Goal: Information Seeking & Learning: Learn about a topic

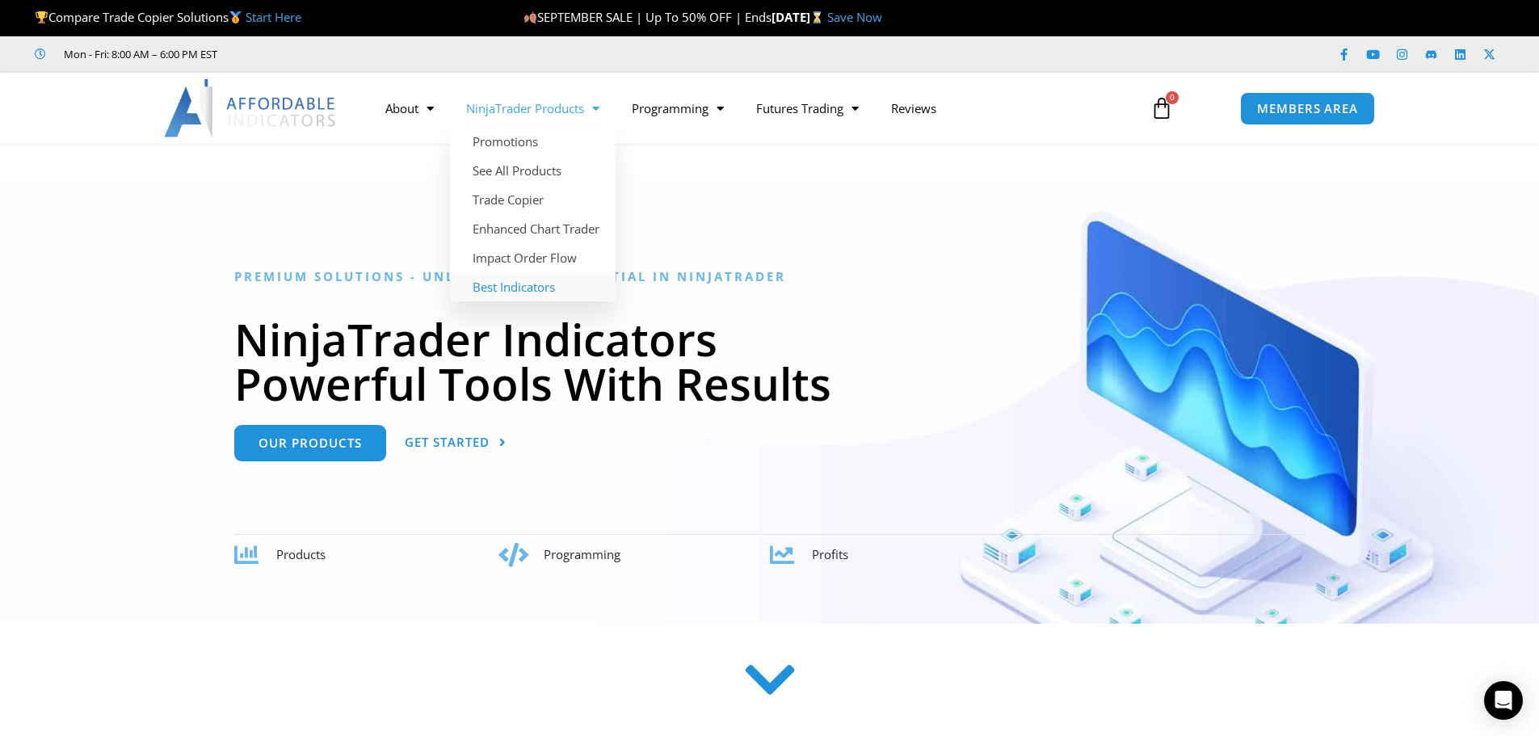
click at [522, 284] on link "Best Indicators" at bounding box center [533, 286] width 166 height 29
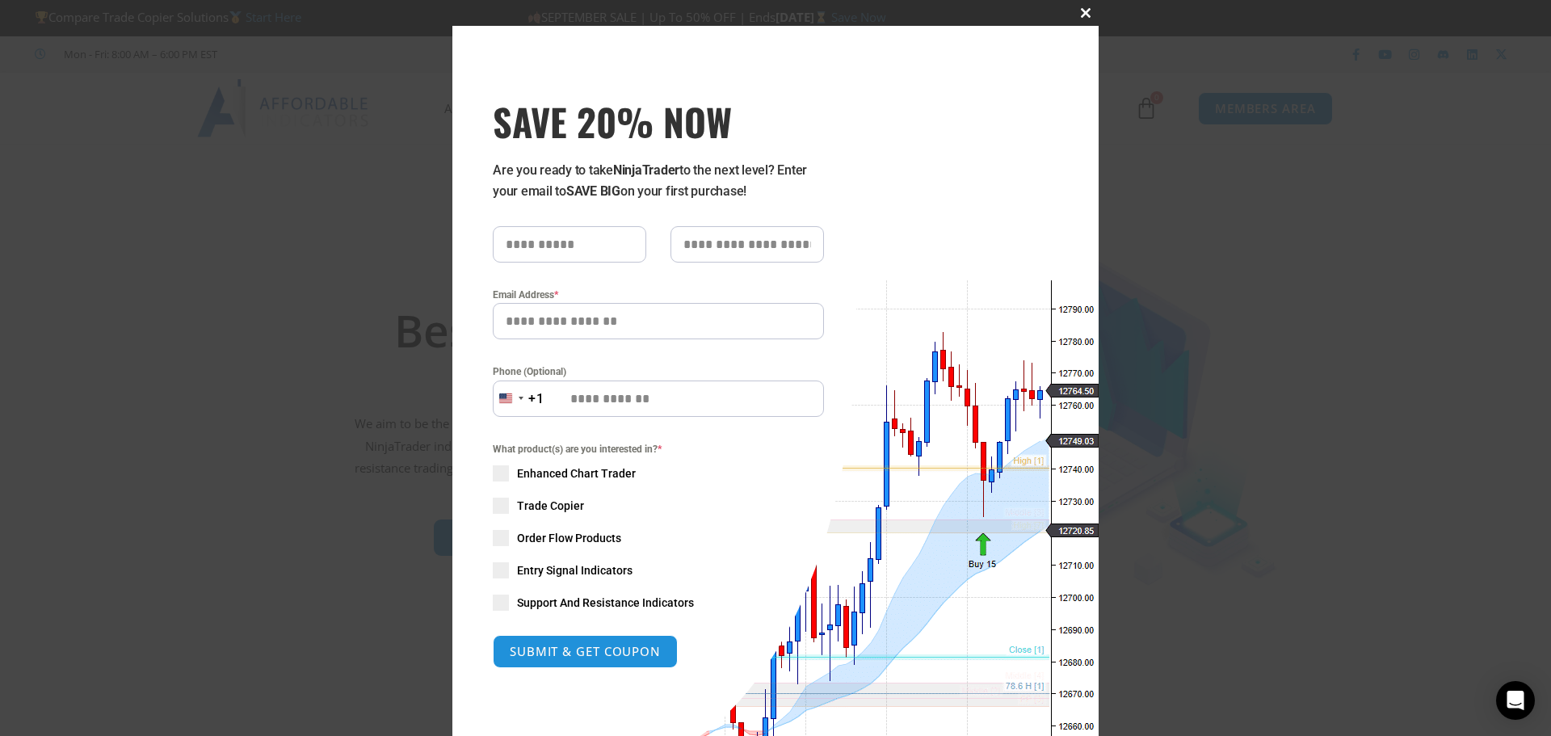
click at [1078, 12] on span at bounding box center [1086, 13] width 26 height 10
